Goal: Information Seeking & Learning: Learn about a topic

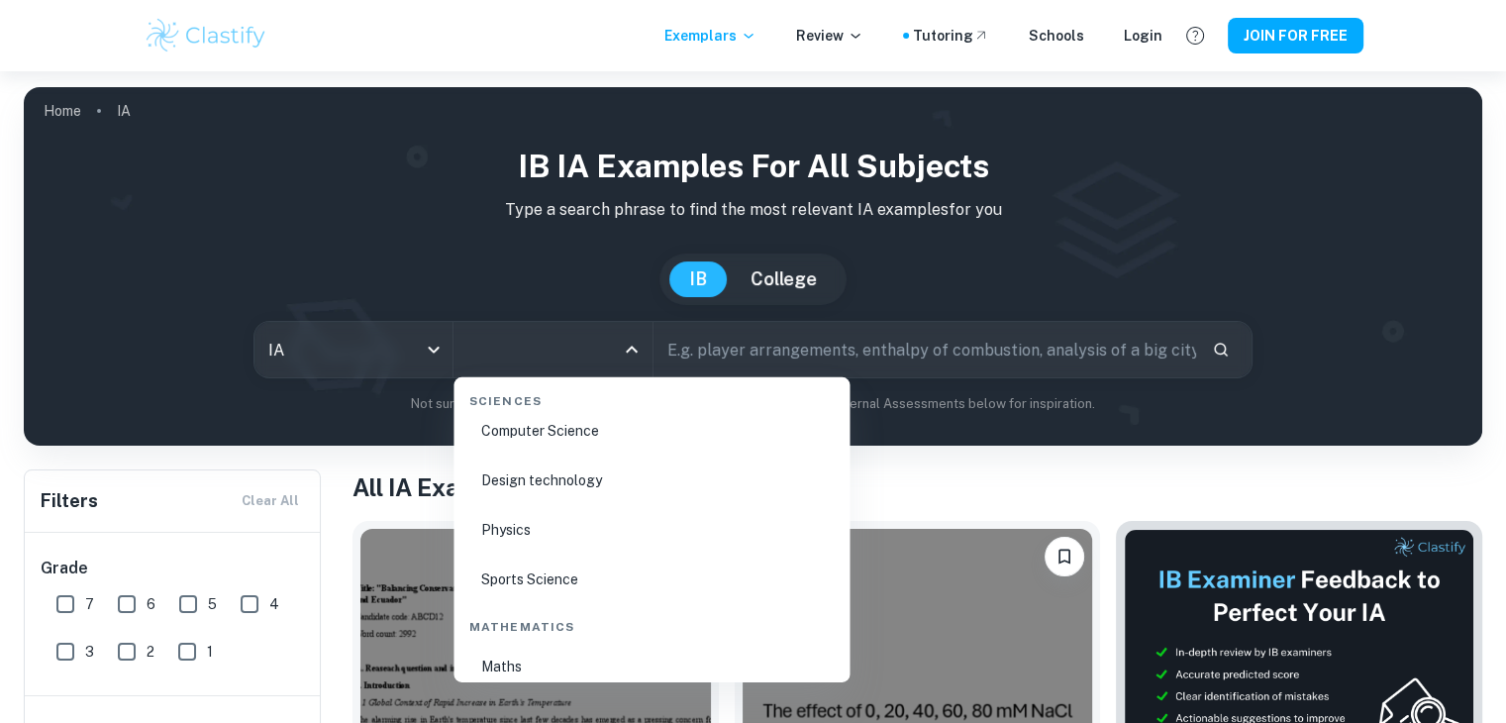
scroll to position [3208, 0]
click at [579, 532] on li "Physics" at bounding box center [651, 523] width 380 height 46
type input "Physics"
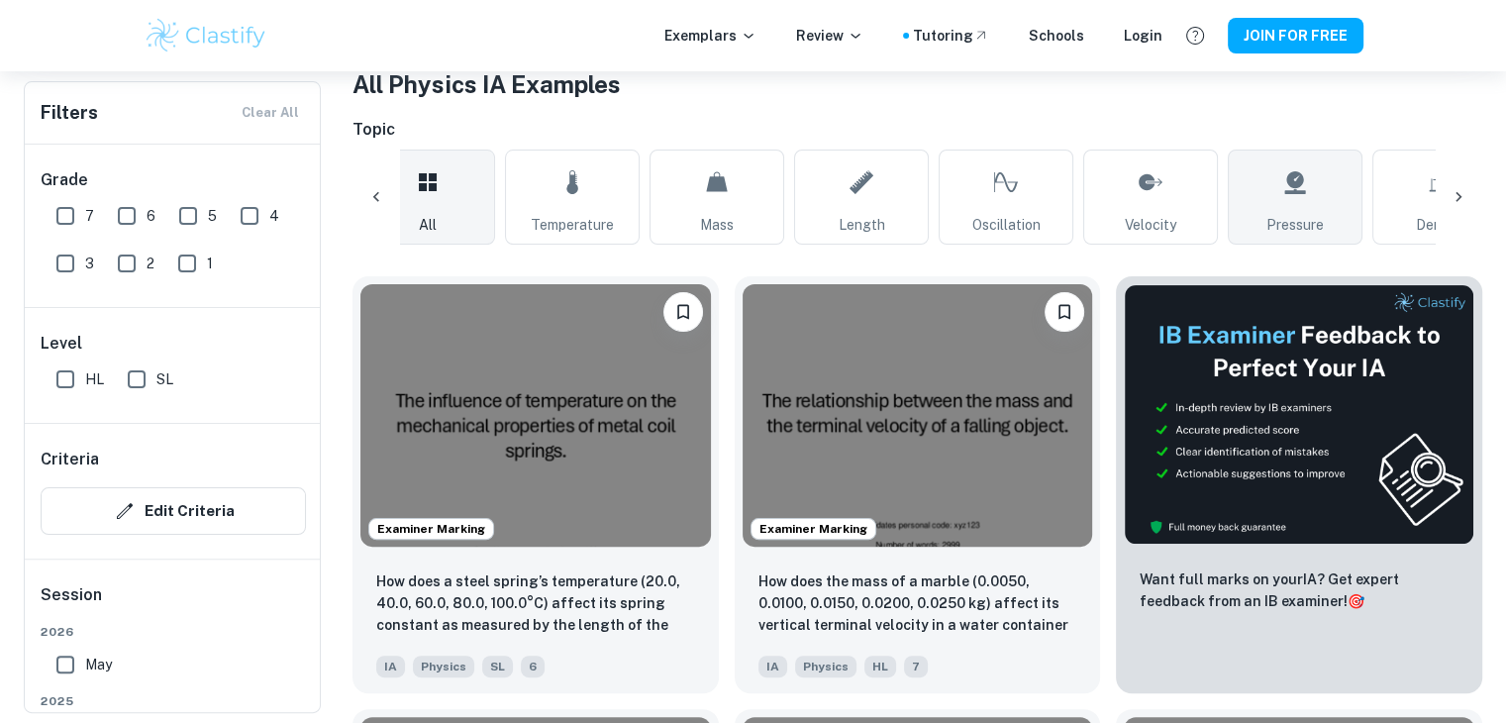
scroll to position [0, 33]
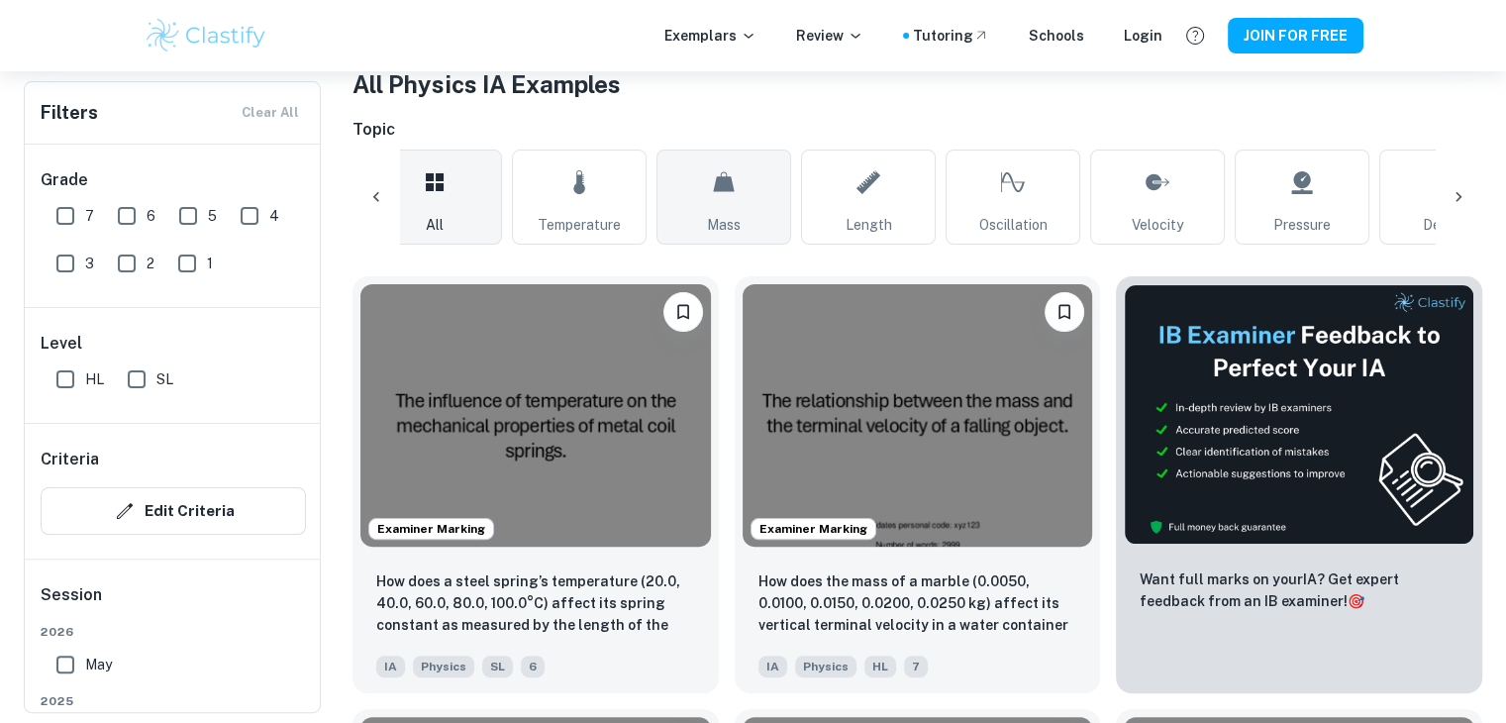
click at [725, 214] on span "Mass" at bounding box center [724, 225] width 34 height 22
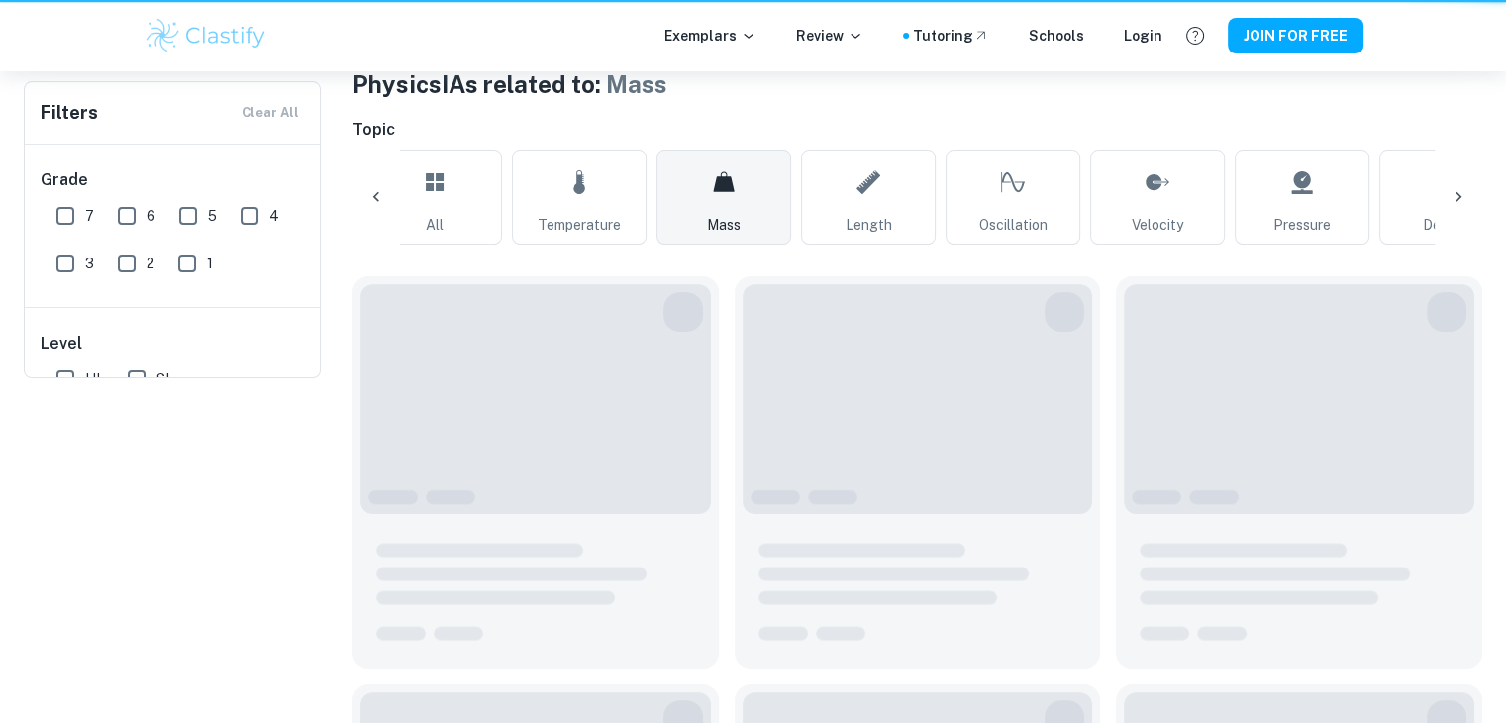
type input "Mass"
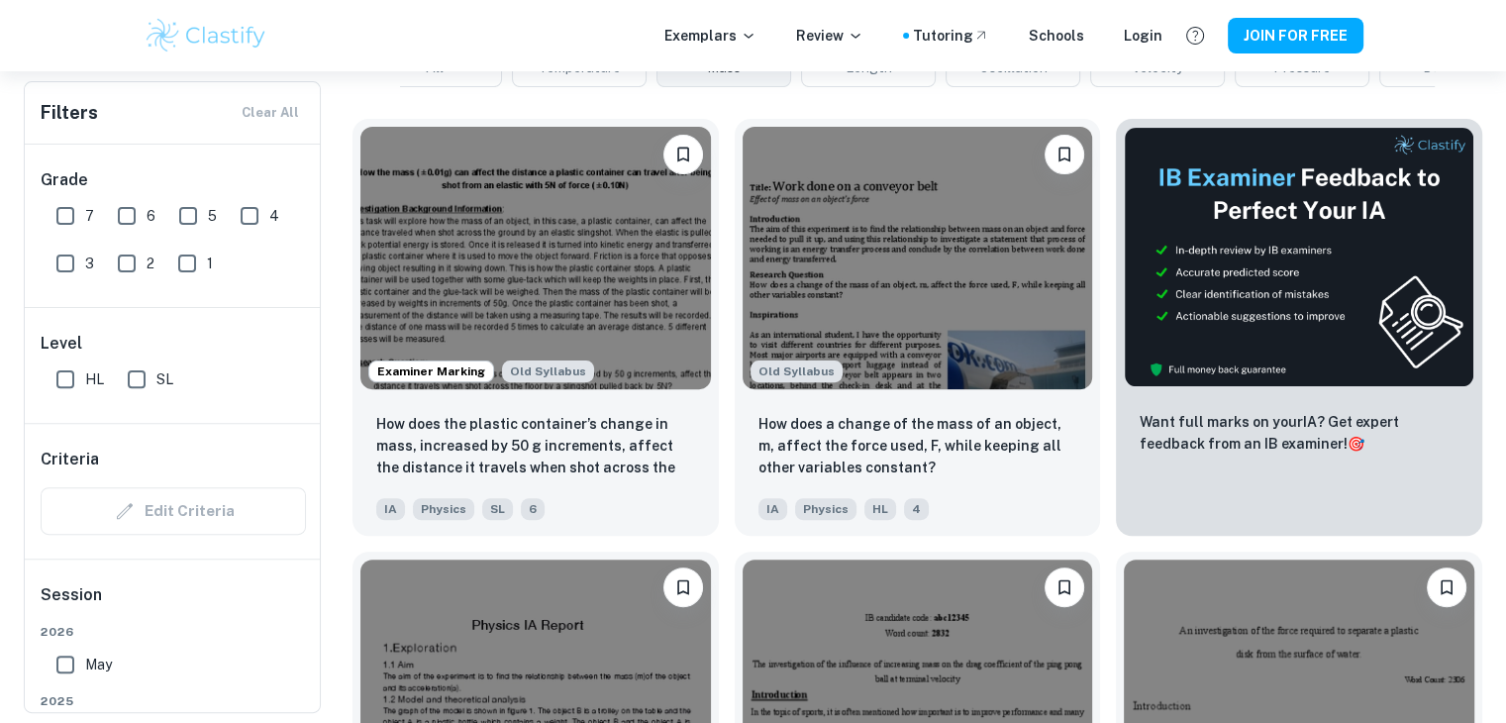
scroll to position [562, 0]
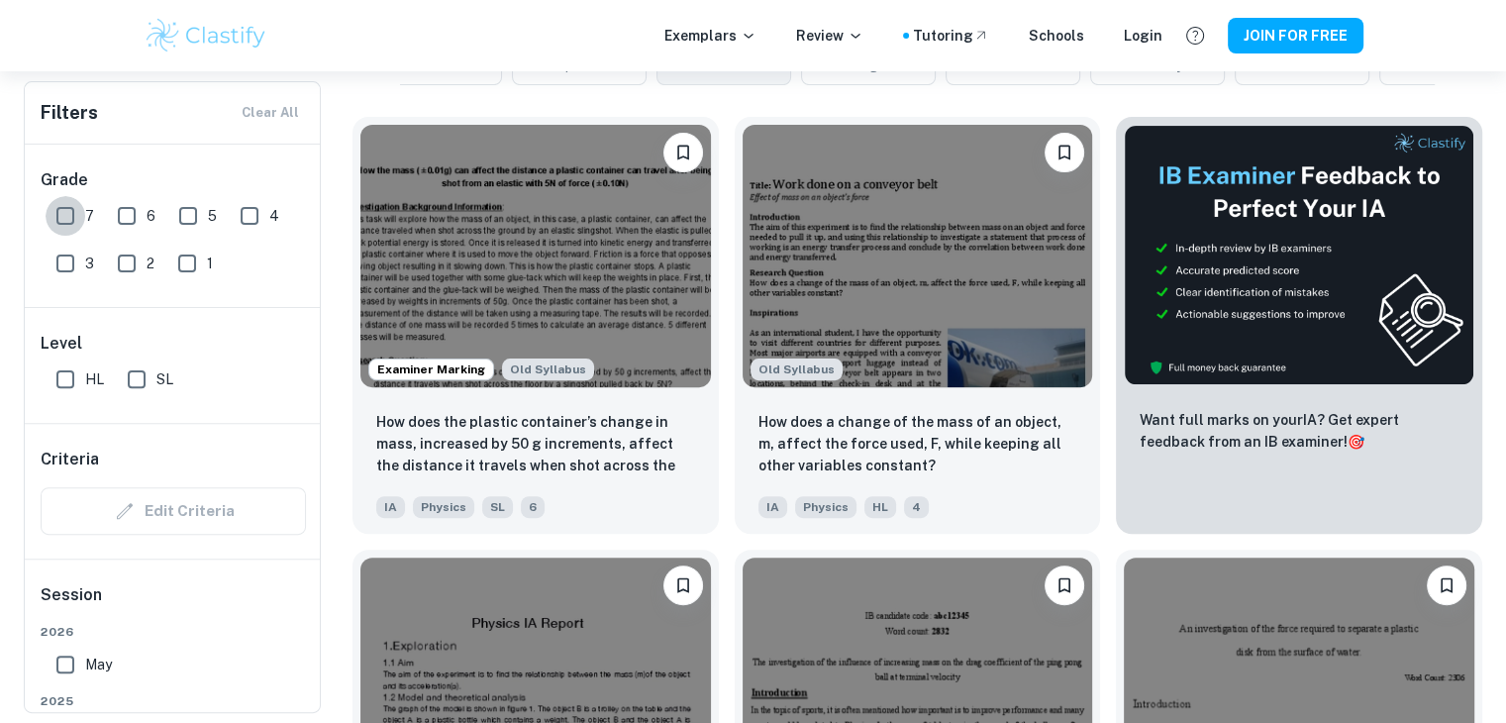
click at [67, 215] on input "7" at bounding box center [66, 216] width 40 height 40
checkbox input "true"
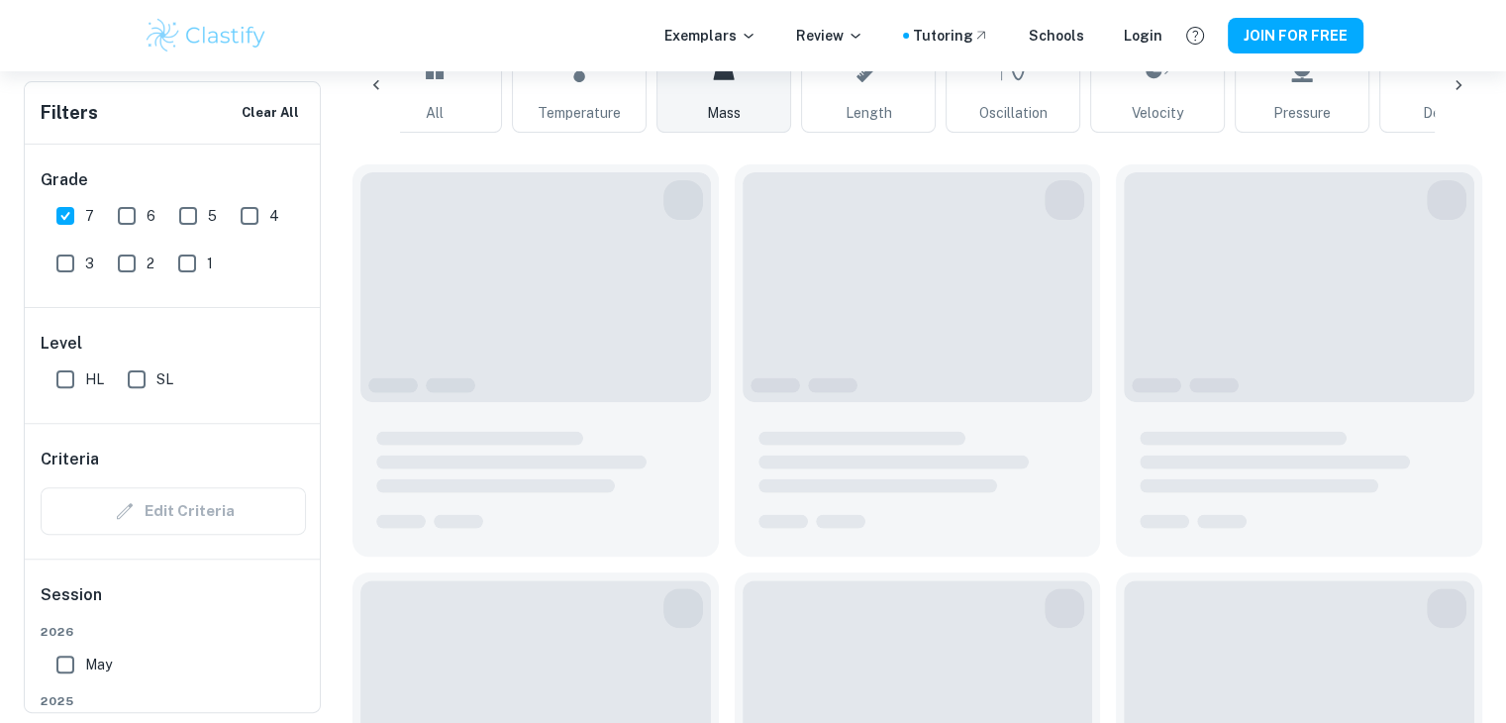
scroll to position [610, 0]
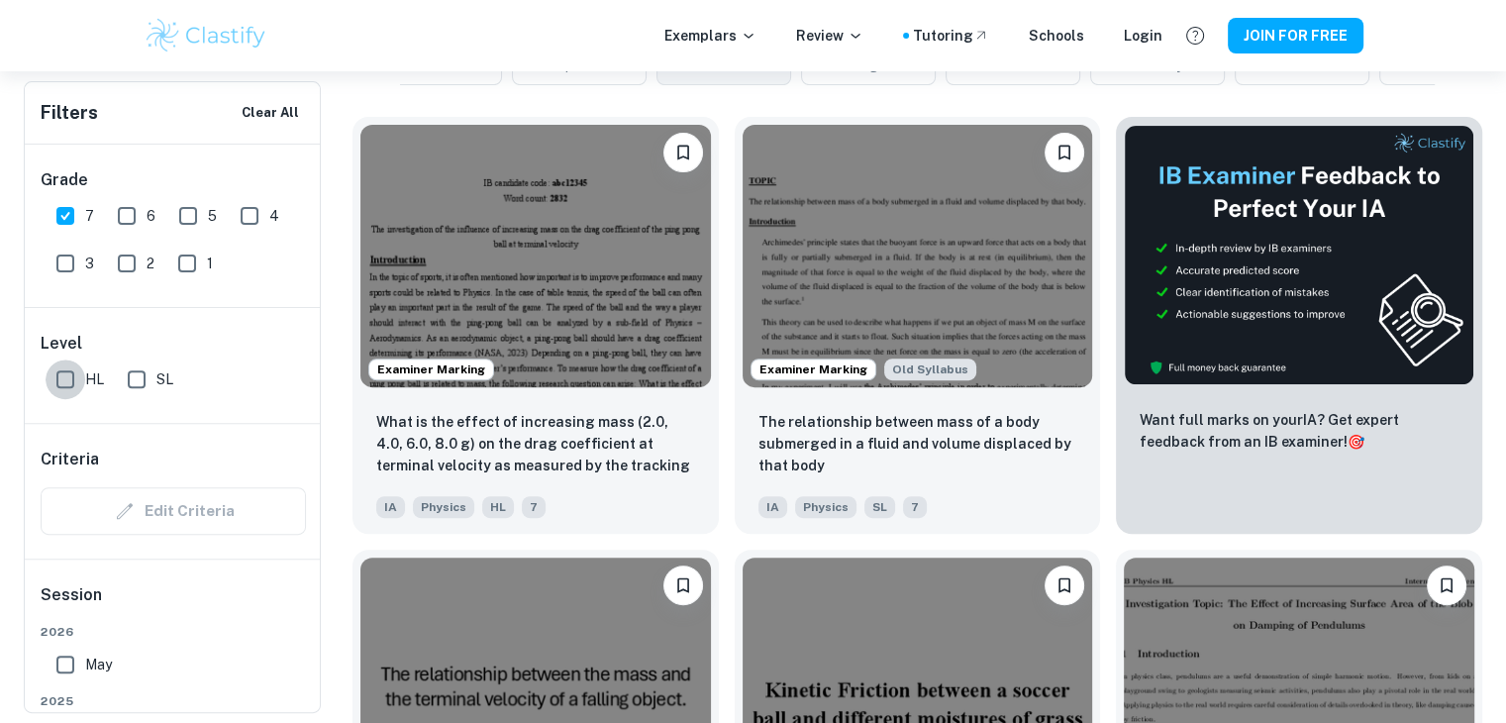
click at [66, 373] on input "HL" at bounding box center [66, 379] width 40 height 40
checkbox input "true"
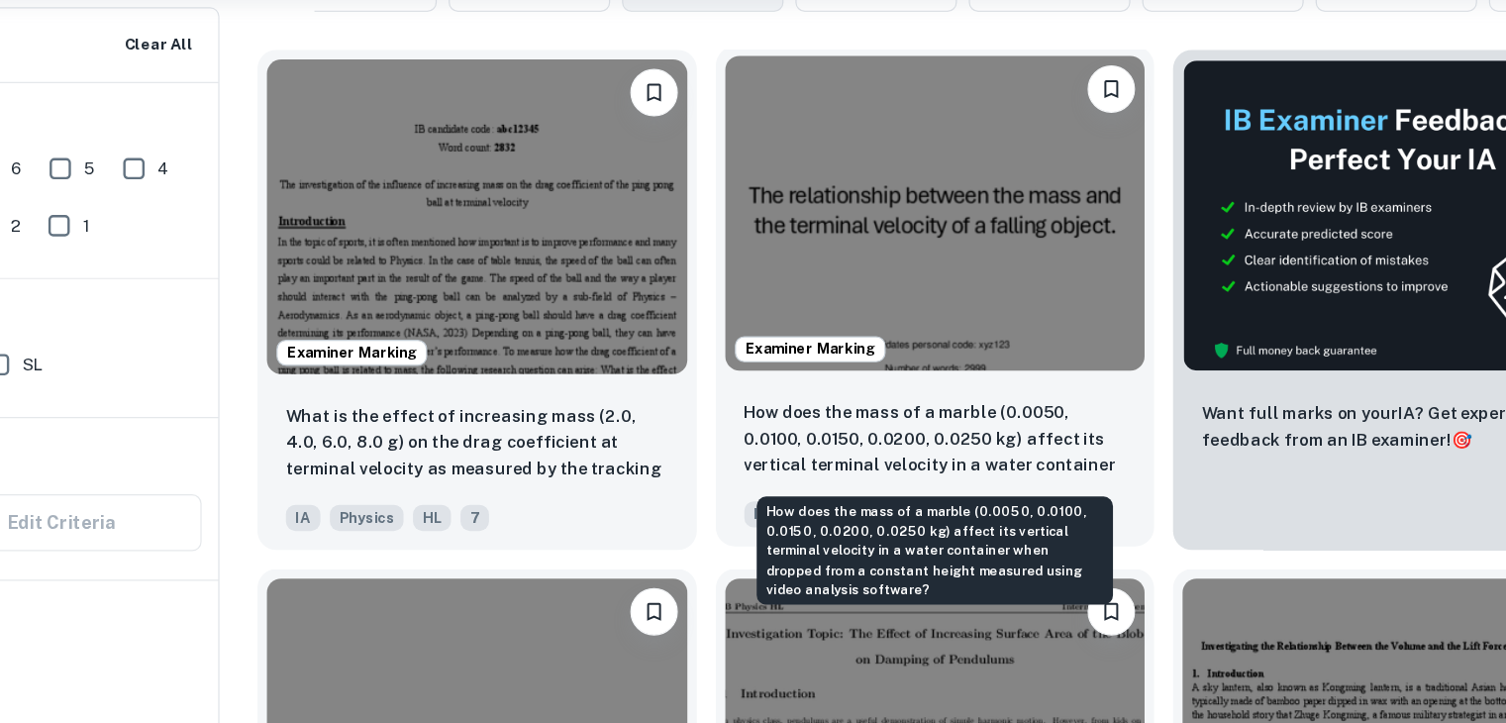
click at [932, 444] on p "How does the mass of a marble (0.0050, 0.0100, 0.0150, 0.0200, 0.0250 kg) affec…" at bounding box center [917, 441] width 319 height 67
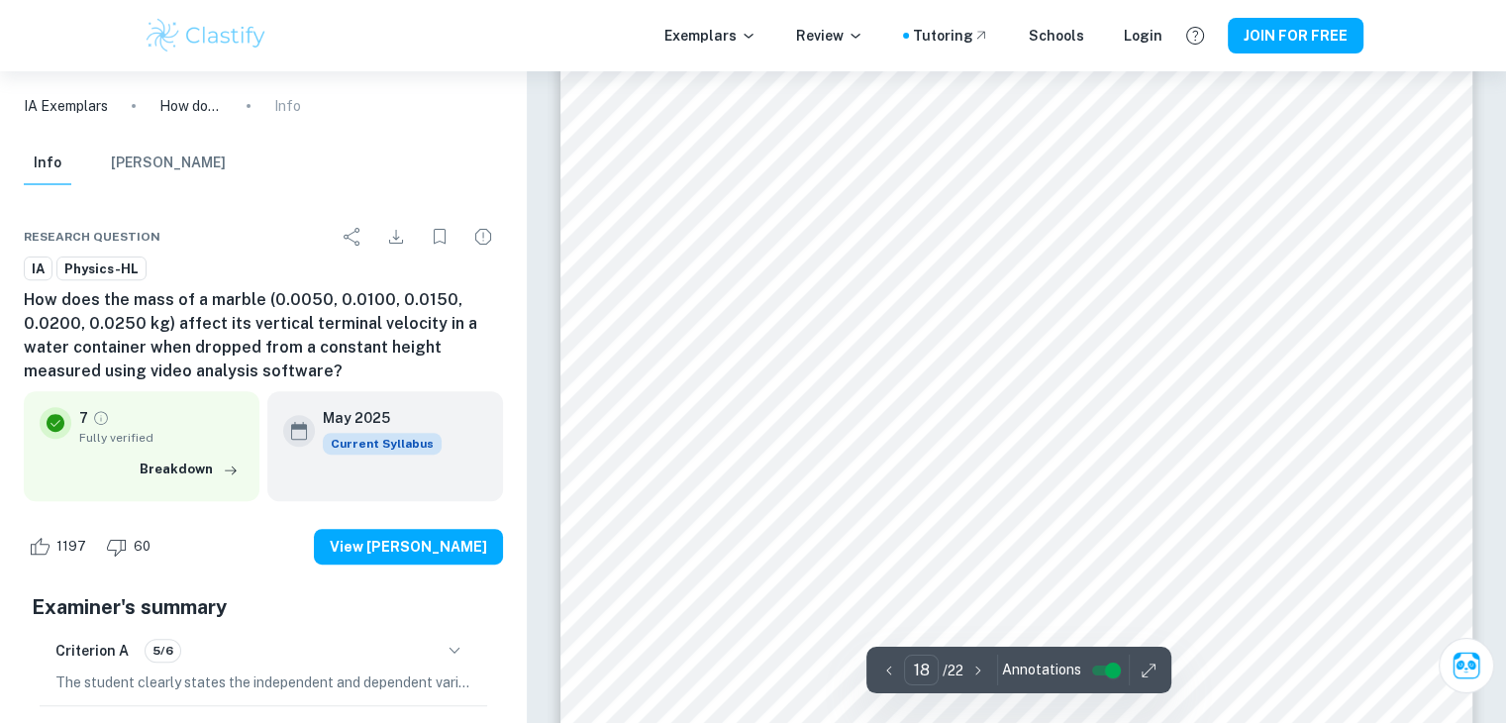
scroll to position [23254, 0]
type input "17"
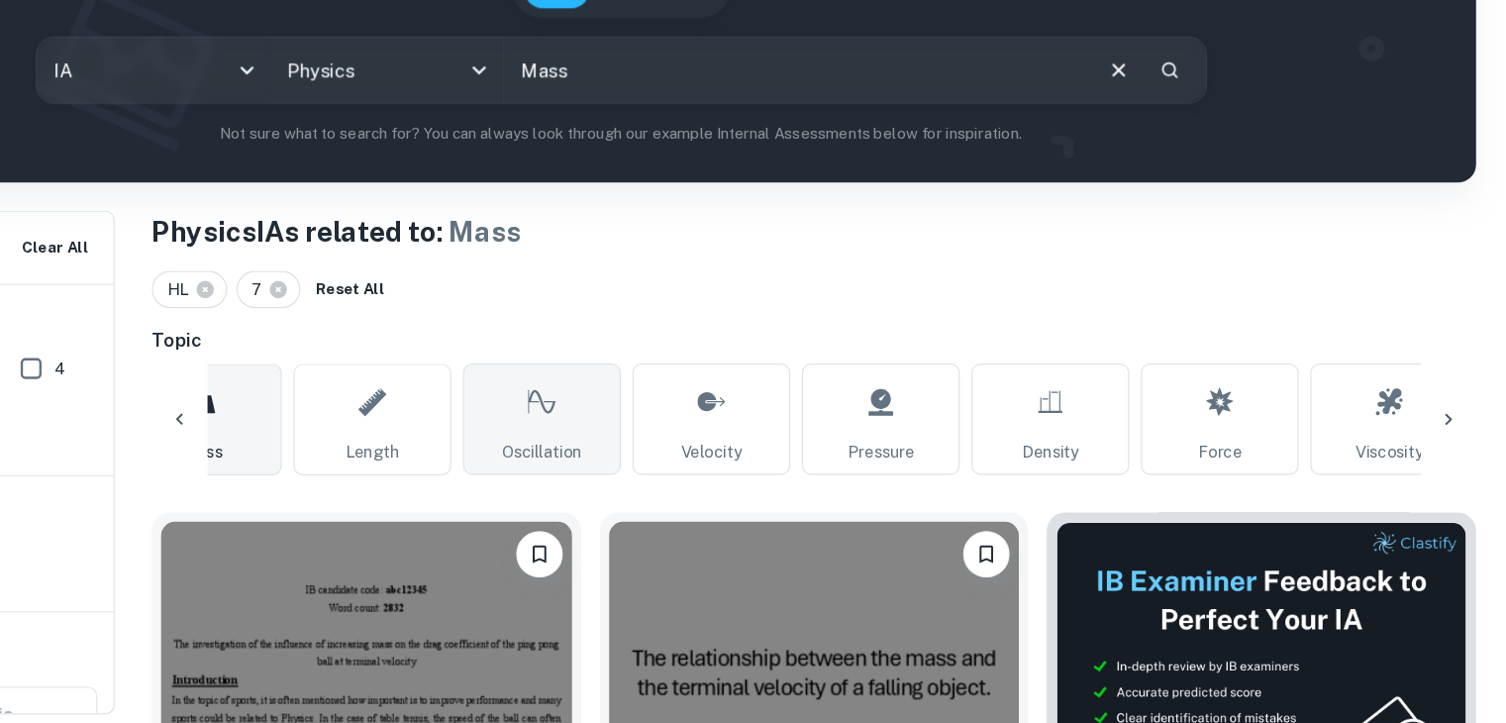
scroll to position [0, 364]
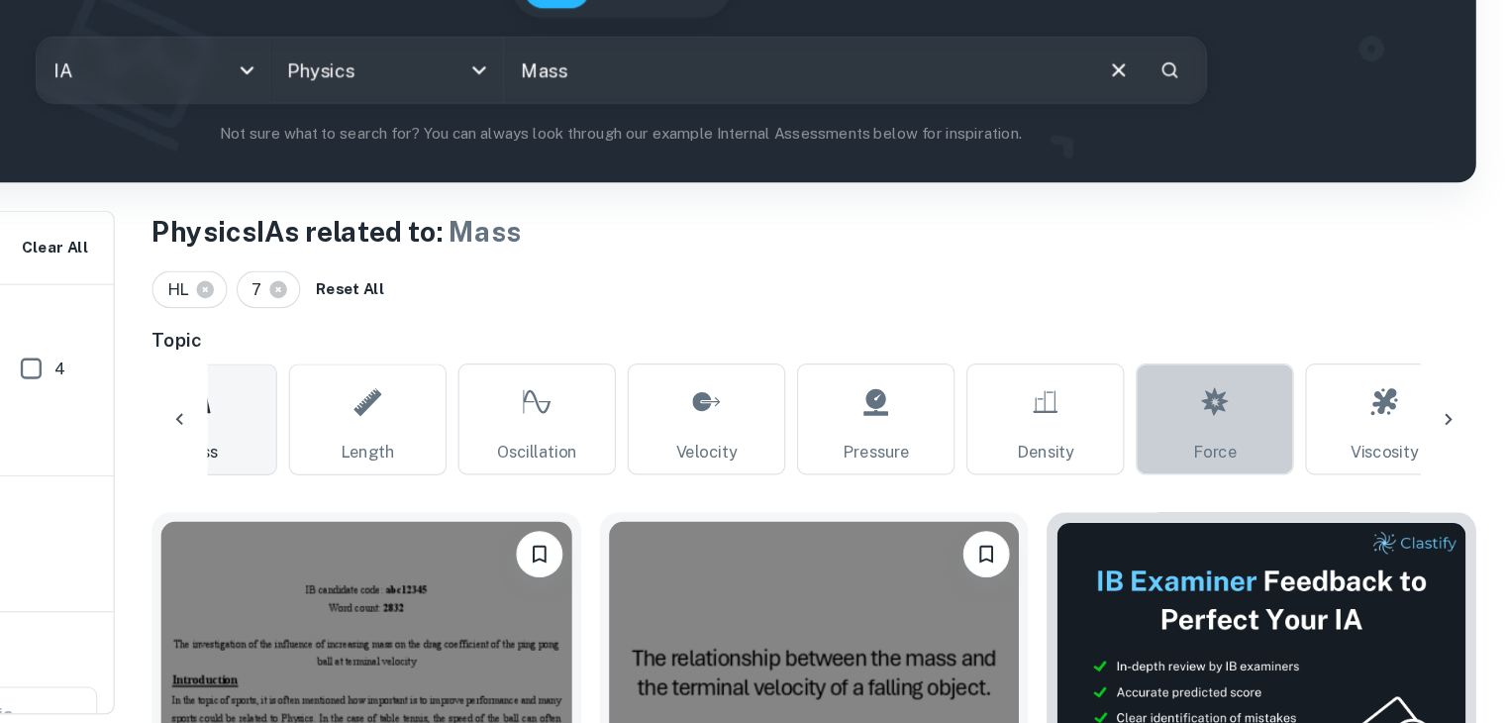
click at [1246, 470] on link "Force" at bounding box center [1259, 463] width 135 height 95
type input "Force"
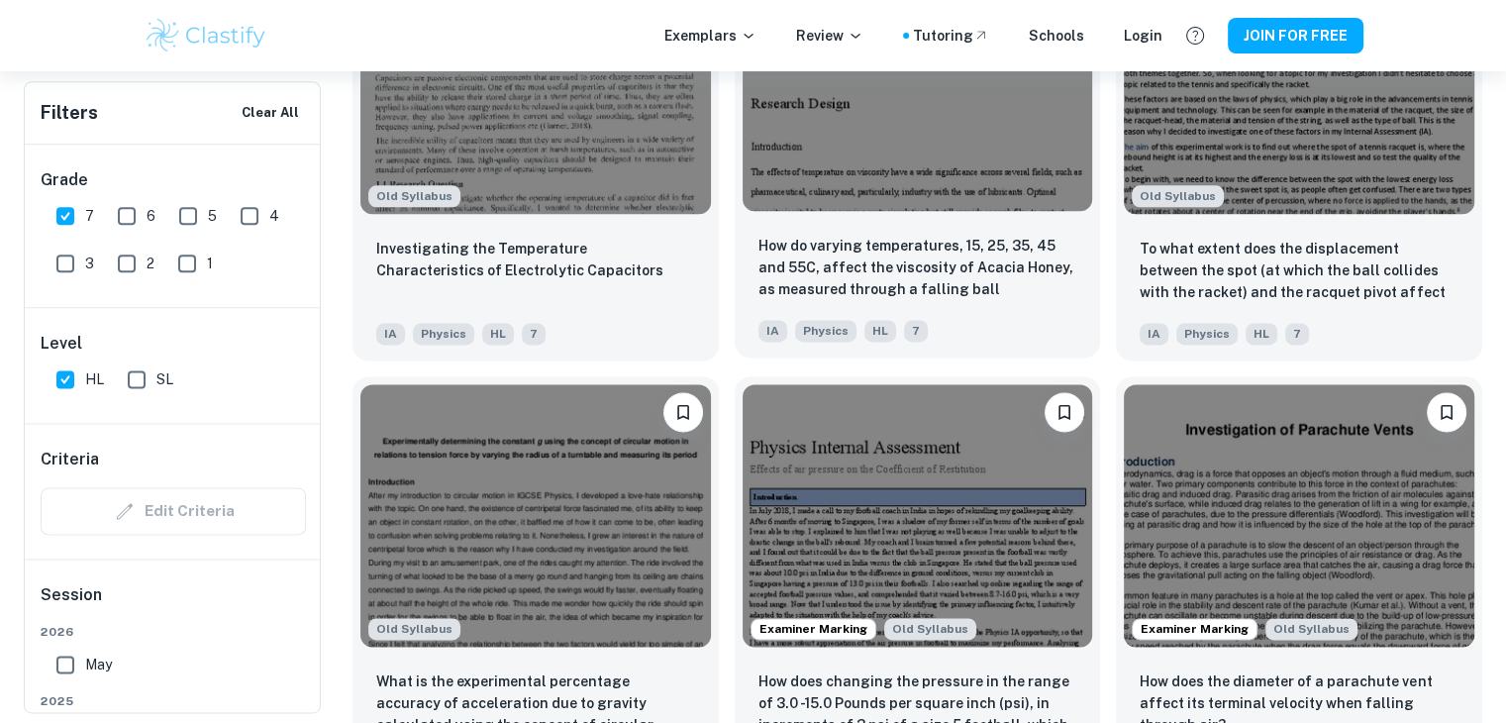
scroll to position [2515, 0]
drag, startPoint x: 760, startPoint y: 431, endPoint x: 724, endPoint y: 380, distance: 62.4
click at [724, 380] on div "Examiner Marking Old Syllabus How does changing the pressure in the range of 3.…" at bounding box center [910, 576] width 382 height 433
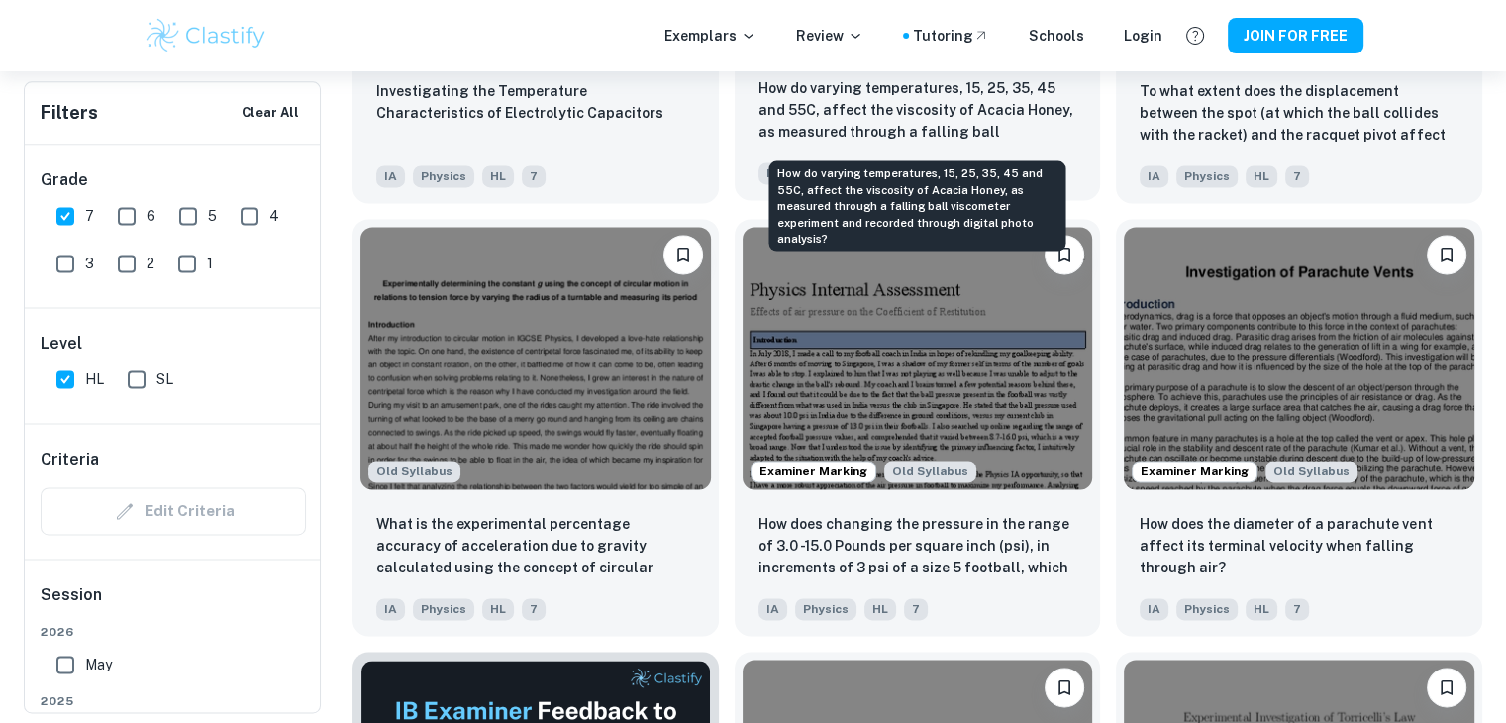
scroll to position [2662, 0]
